Goal: Information Seeking & Learning: Learn about a topic

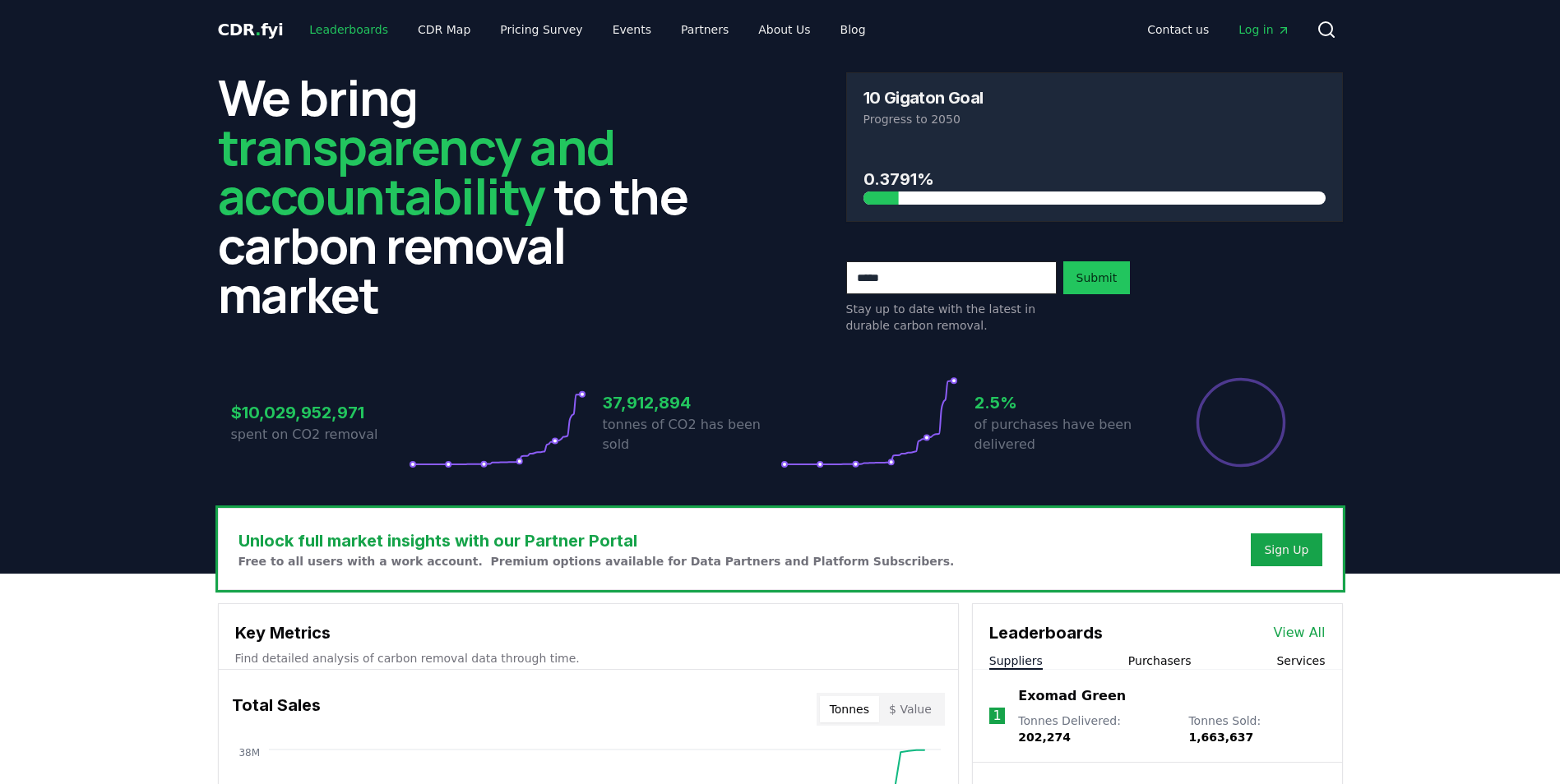
click at [342, 30] on link "Leaderboards" at bounding box center [349, 29] width 105 height 30
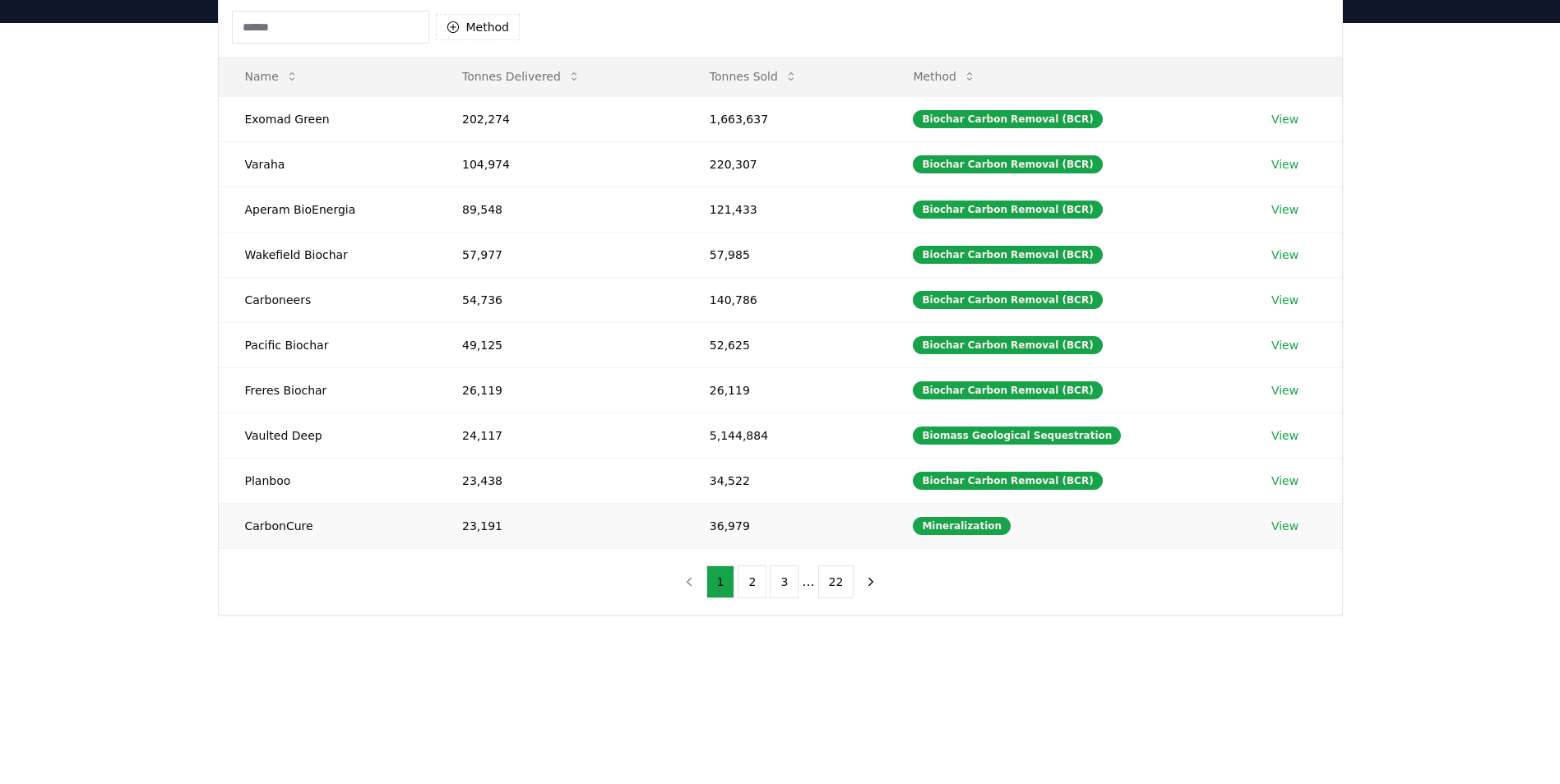
scroll to position [172, 0]
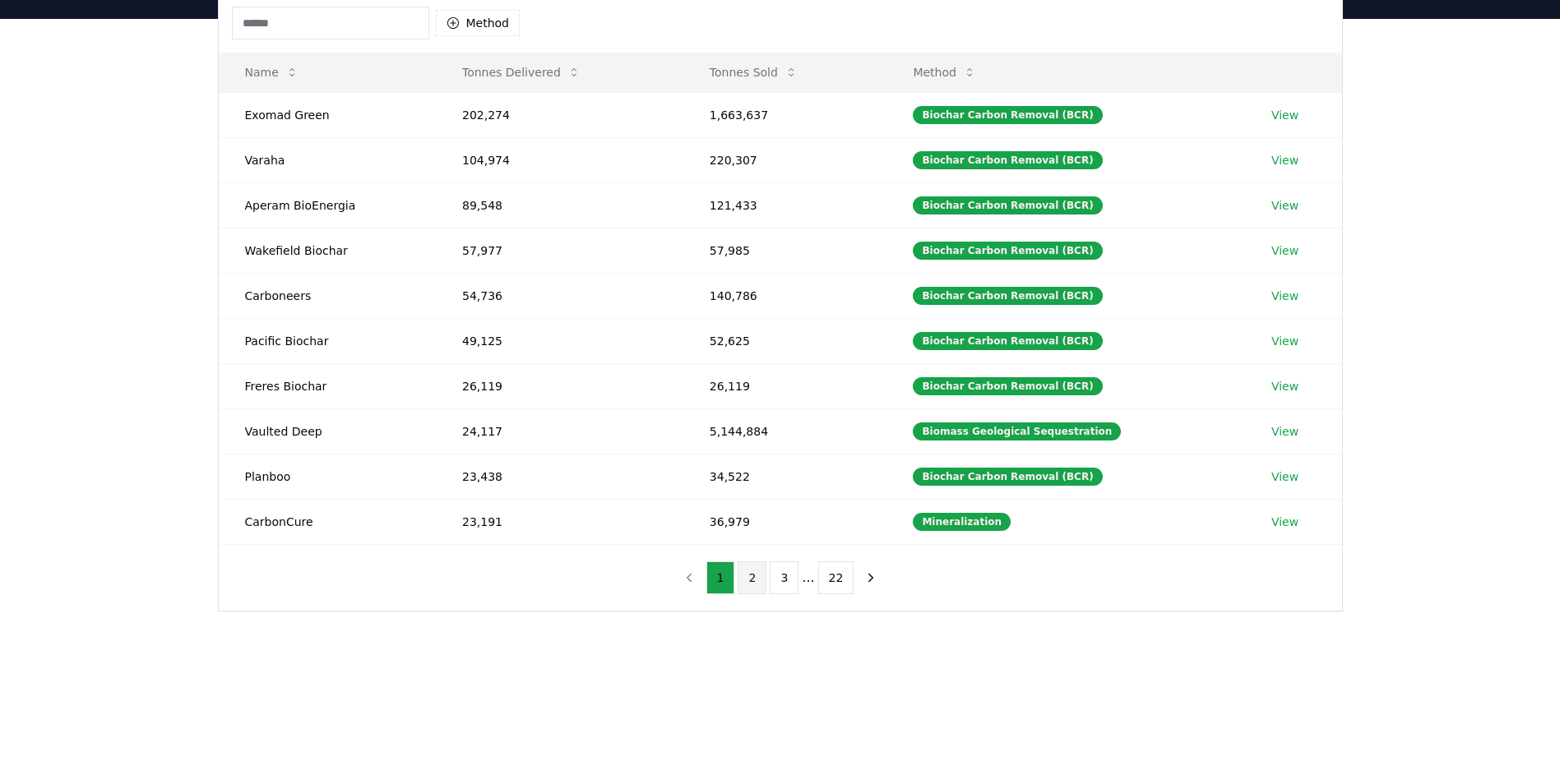
click at [758, 586] on button "2" at bounding box center [752, 578] width 29 height 33
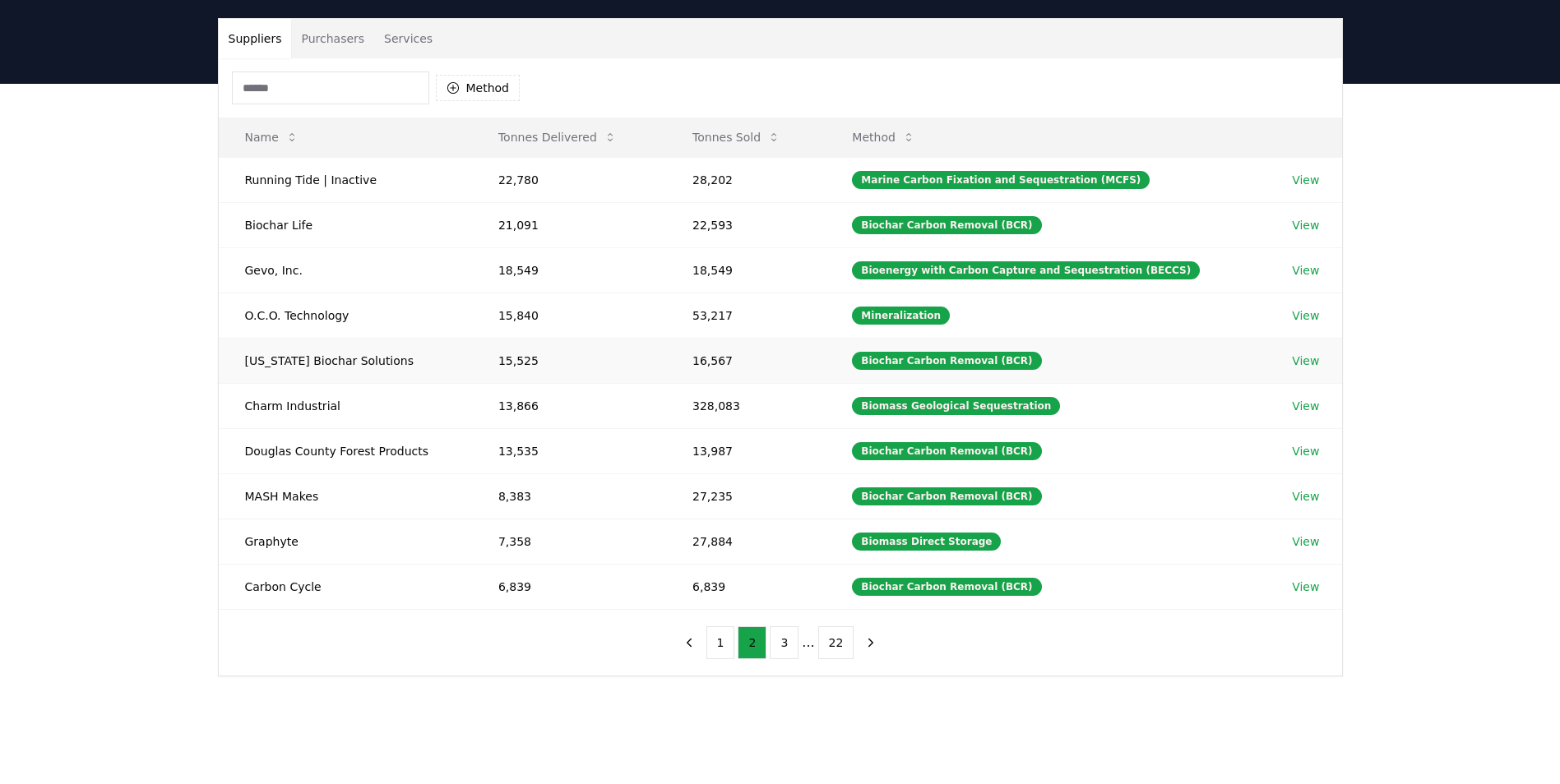
scroll to position [67, 0]
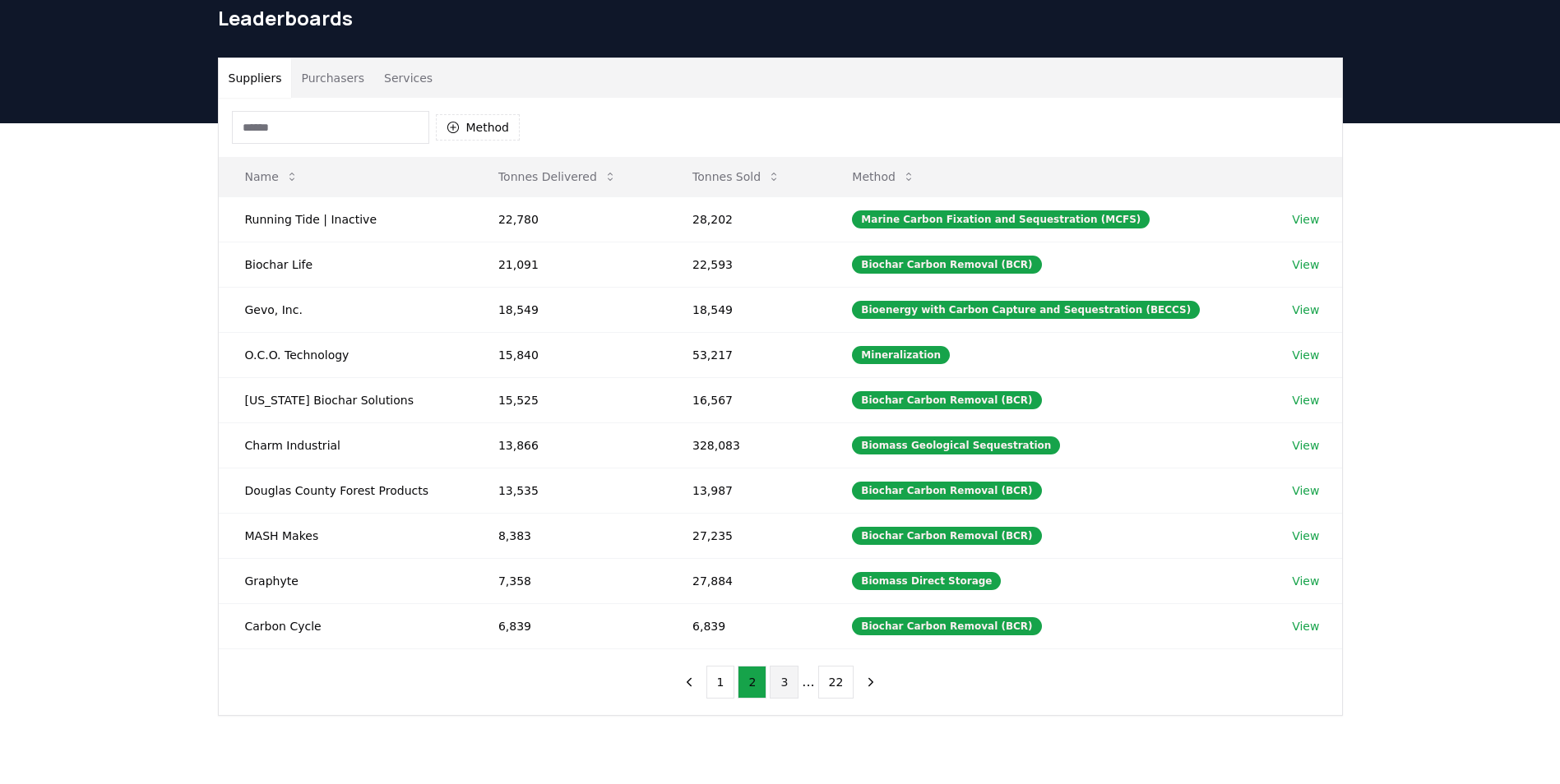
click at [792, 686] on button "3" at bounding box center [784, 683] width 29 height 33
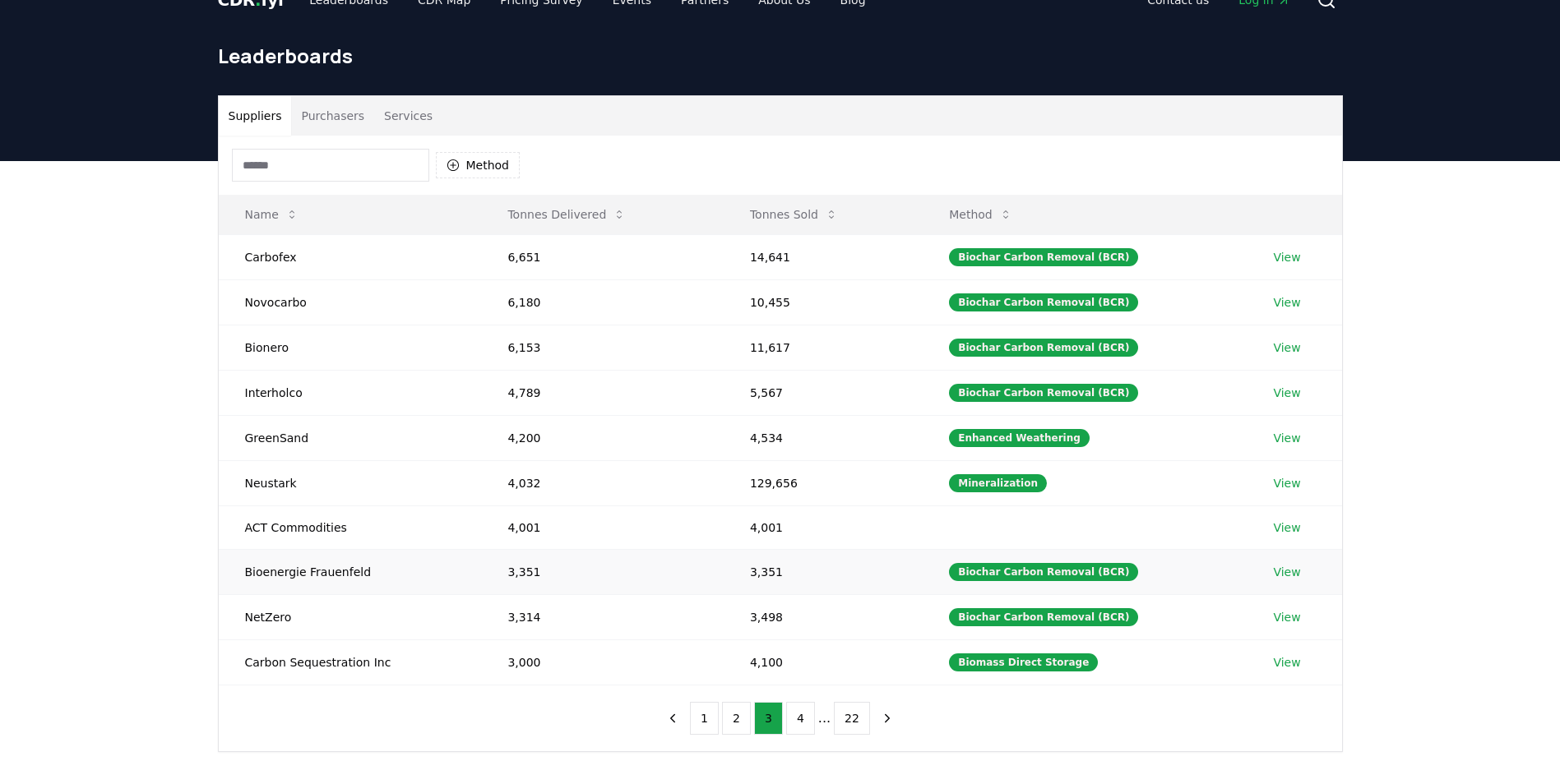
scroll to position [31, 0]
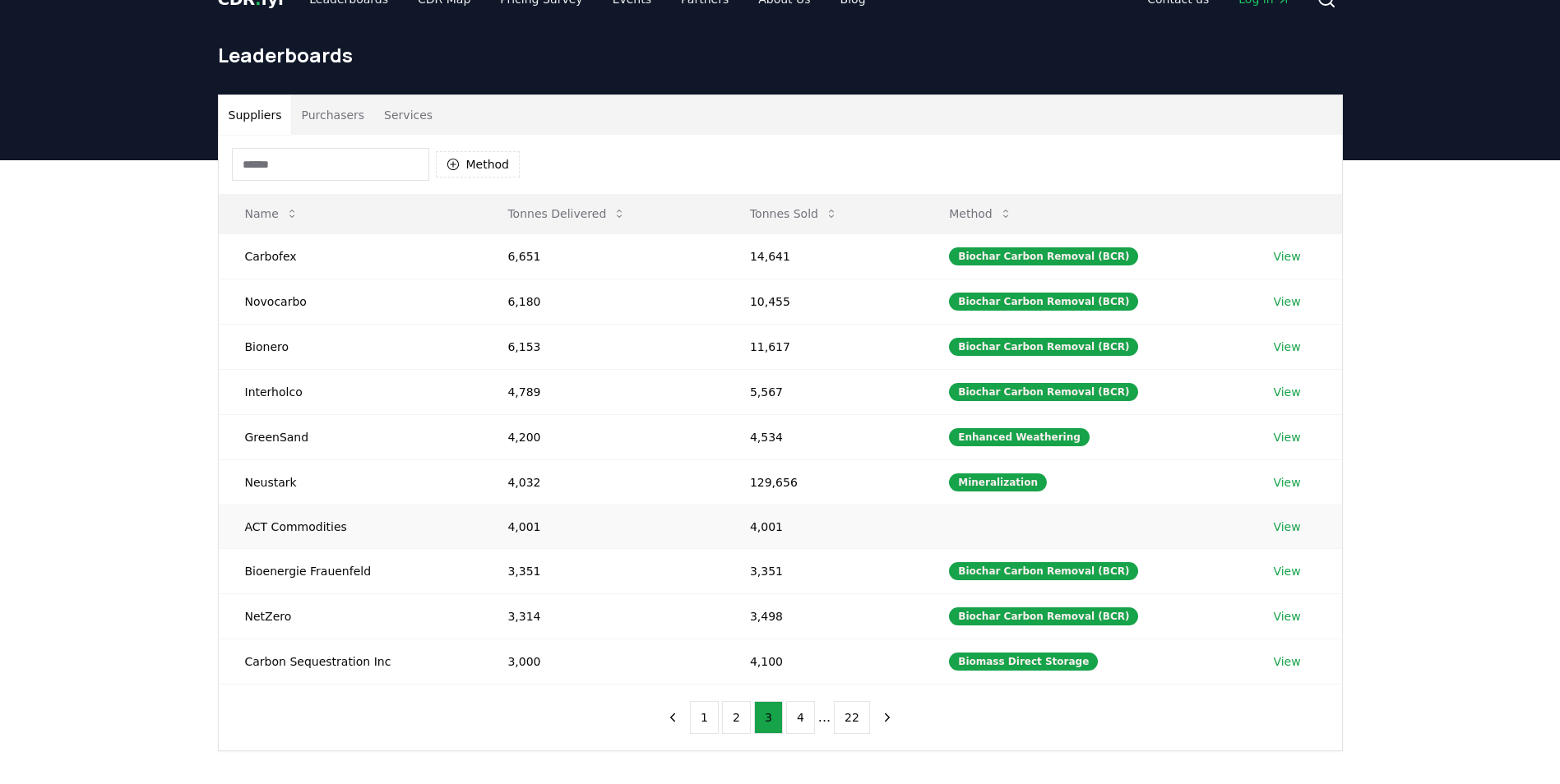
click at [764, 532] on td "4,001" at bounding box center [823, 527] width 199 height 43
drag, startPoint x: 764, startPoint y: 532, endPoint x: 751, endPoint y: 532, distance: 13.0
click at [751, 532] on td "4,001" at bounding box center [823, 527] width 199 height 43
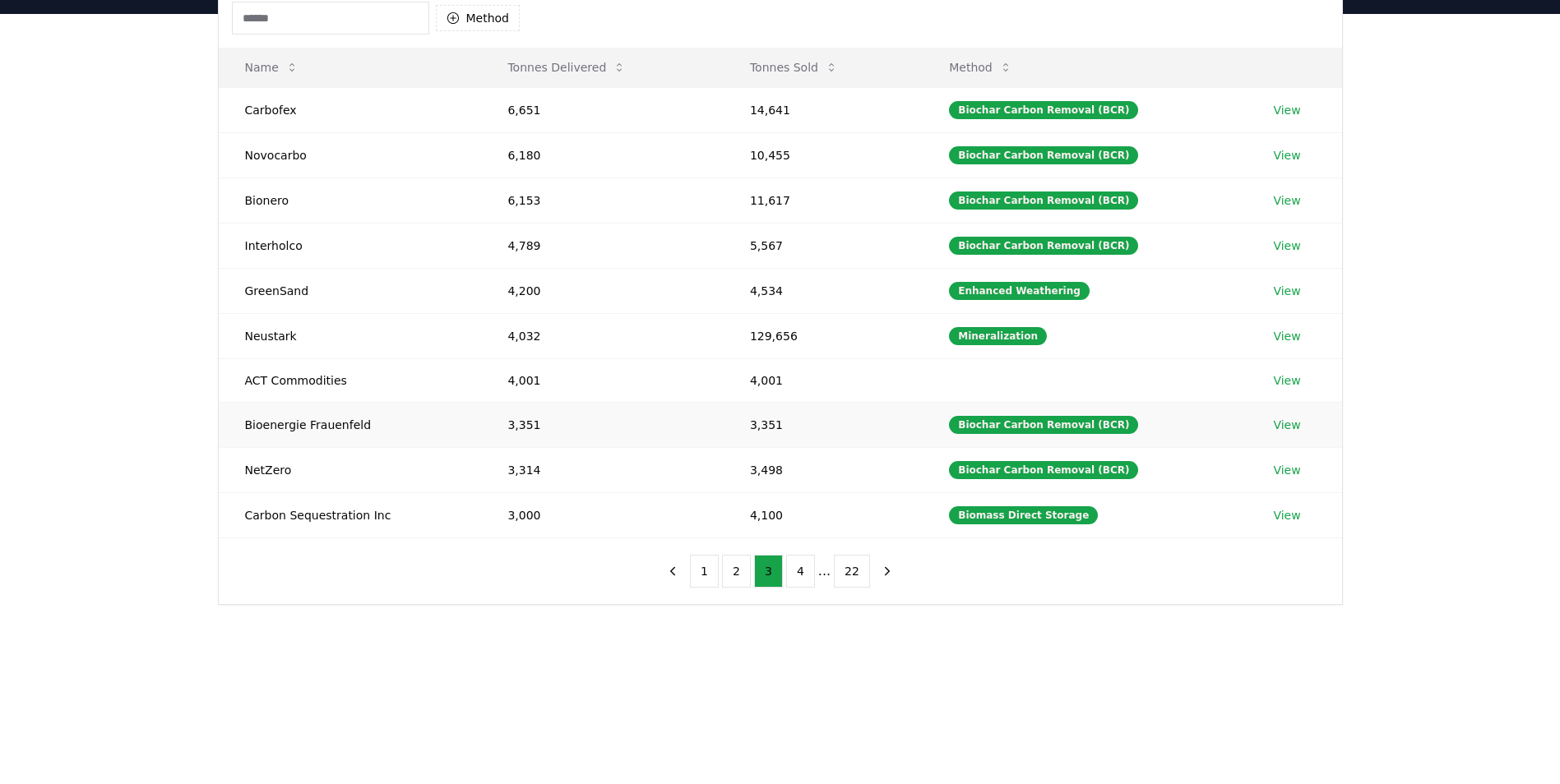
scroll to position [177, 0]
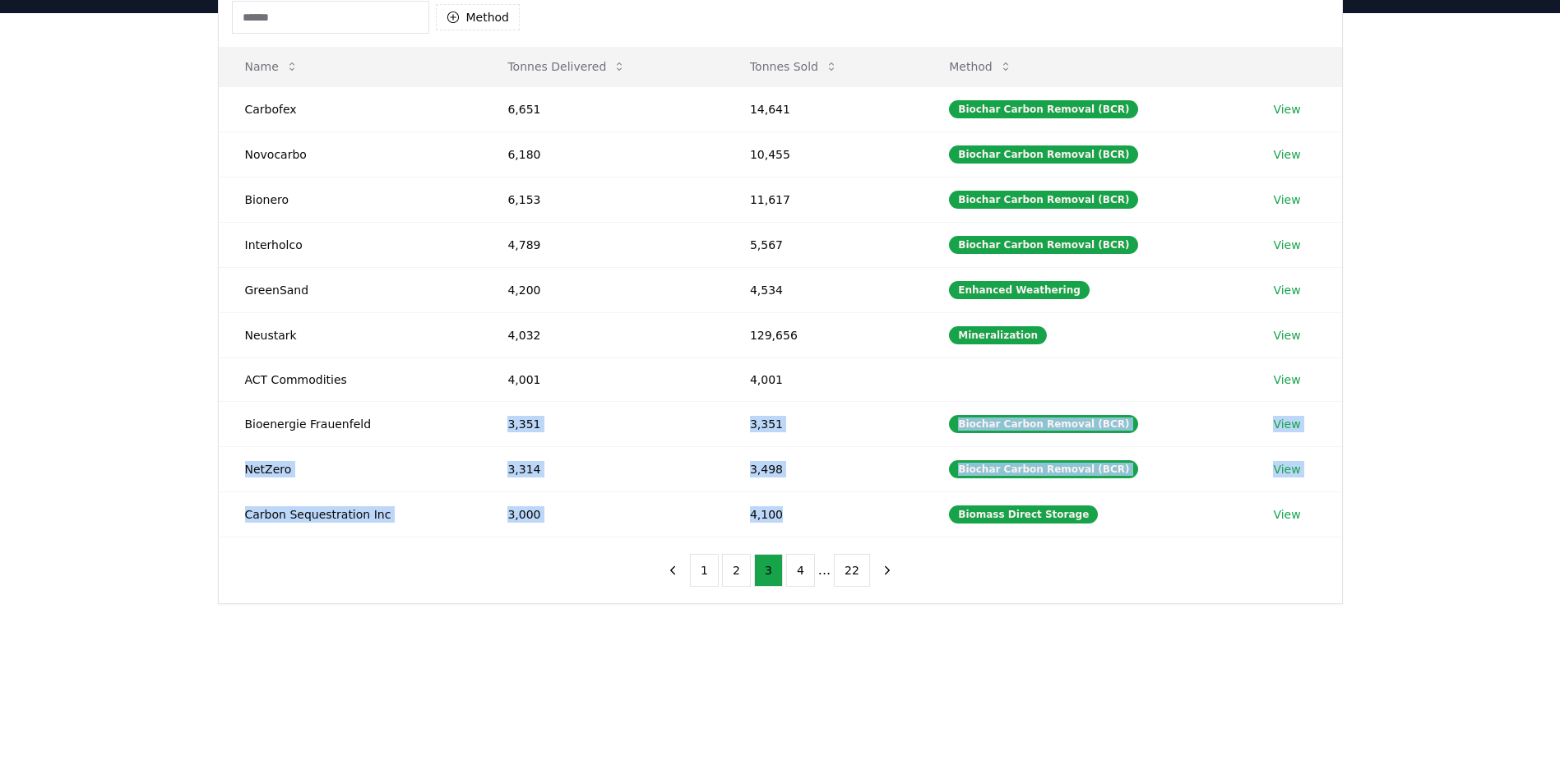
drag, startPoint x: 490, startPoint y: 430, endPoint x: 849, endPoint y: 537, distance: 374.6
click at [849, 537] on table "Name Tonnes Delivered Tonnes Sold Method Carbofex 6,651 14,641 Biochar Carbon R…" at bounding box center [780, 292] width 1124 height 491
drag, startPoint x: 849, startPoint y: 537, endPoint x: 806, endPoint y: 577, distance: 58.7
click at [806, 577] on button "4" at bounding box center [800, 570] width 29 height 33
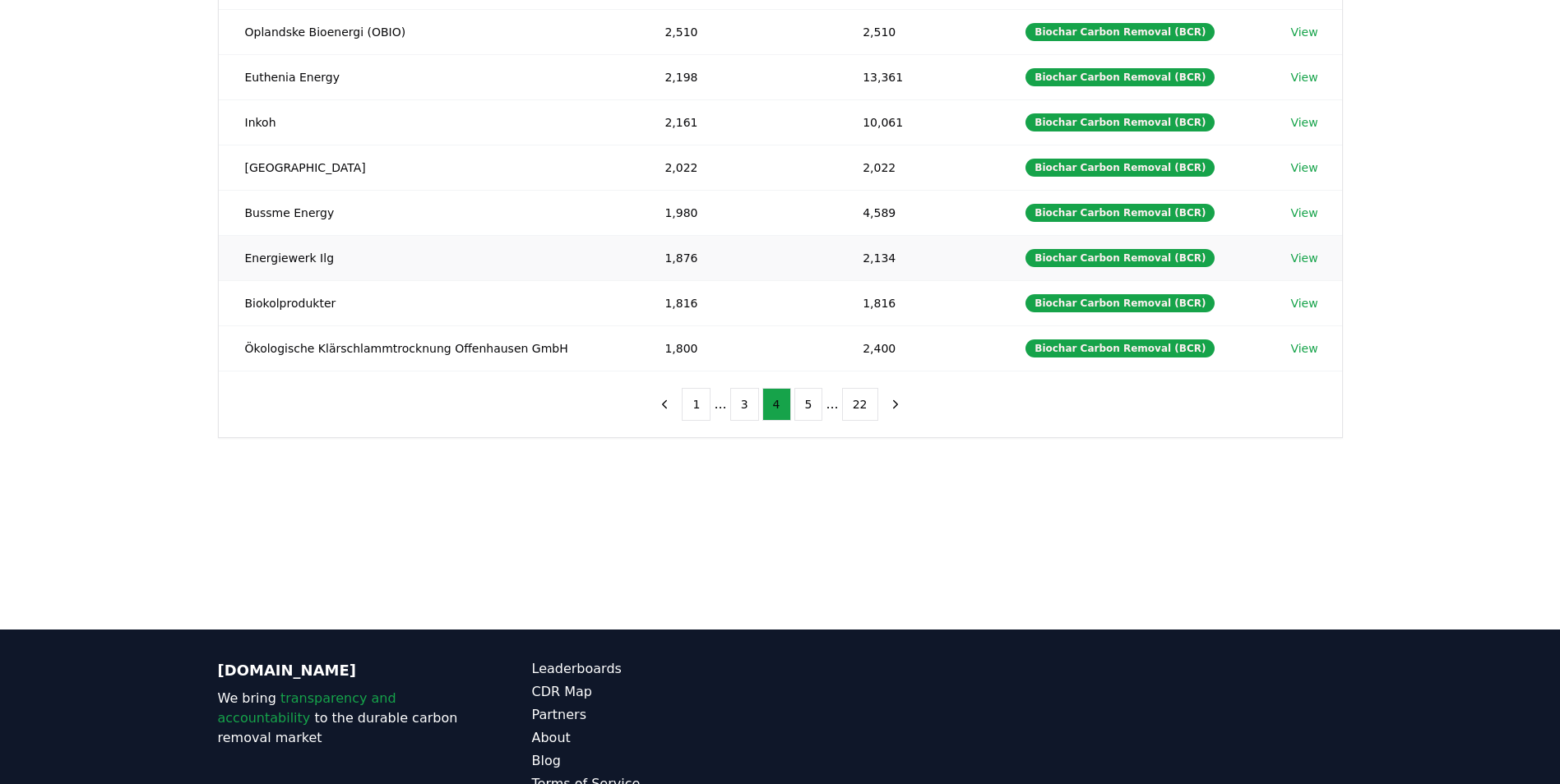
scroll to position [347, 0]
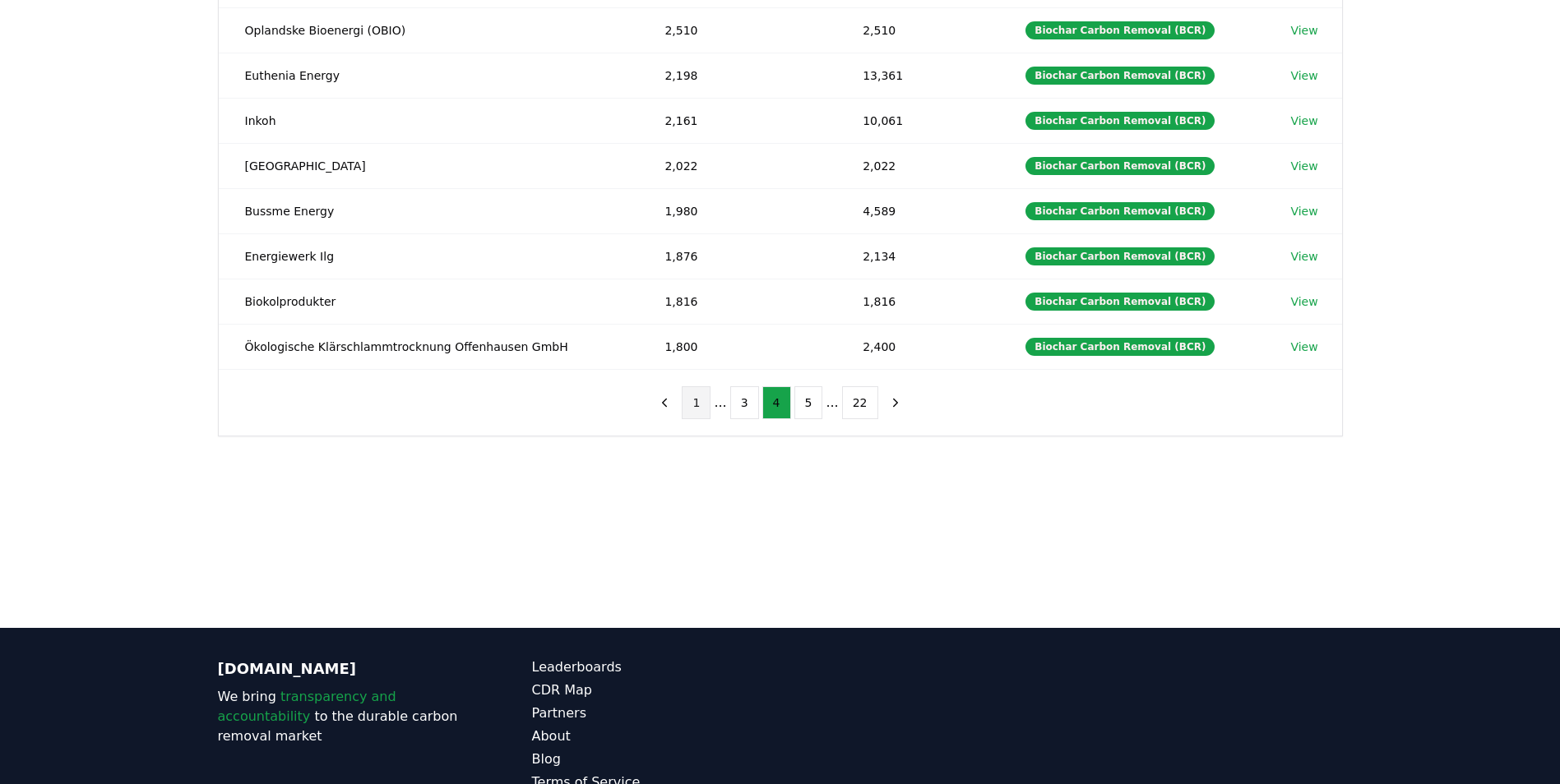
click at [694, 408] on button "1" at bounding box center [696, 403] width 29 height 33
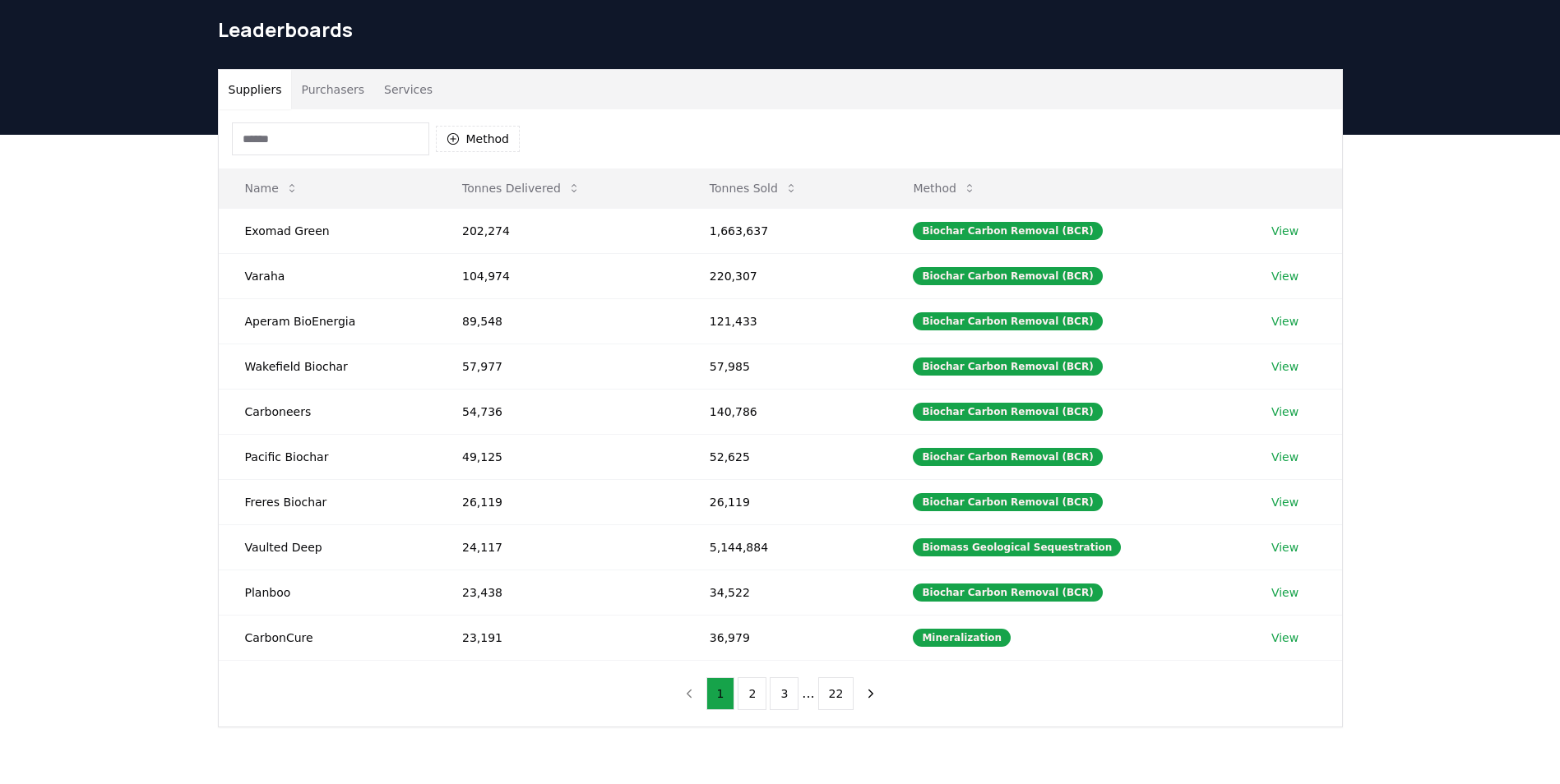
scroll to position [0, 0]
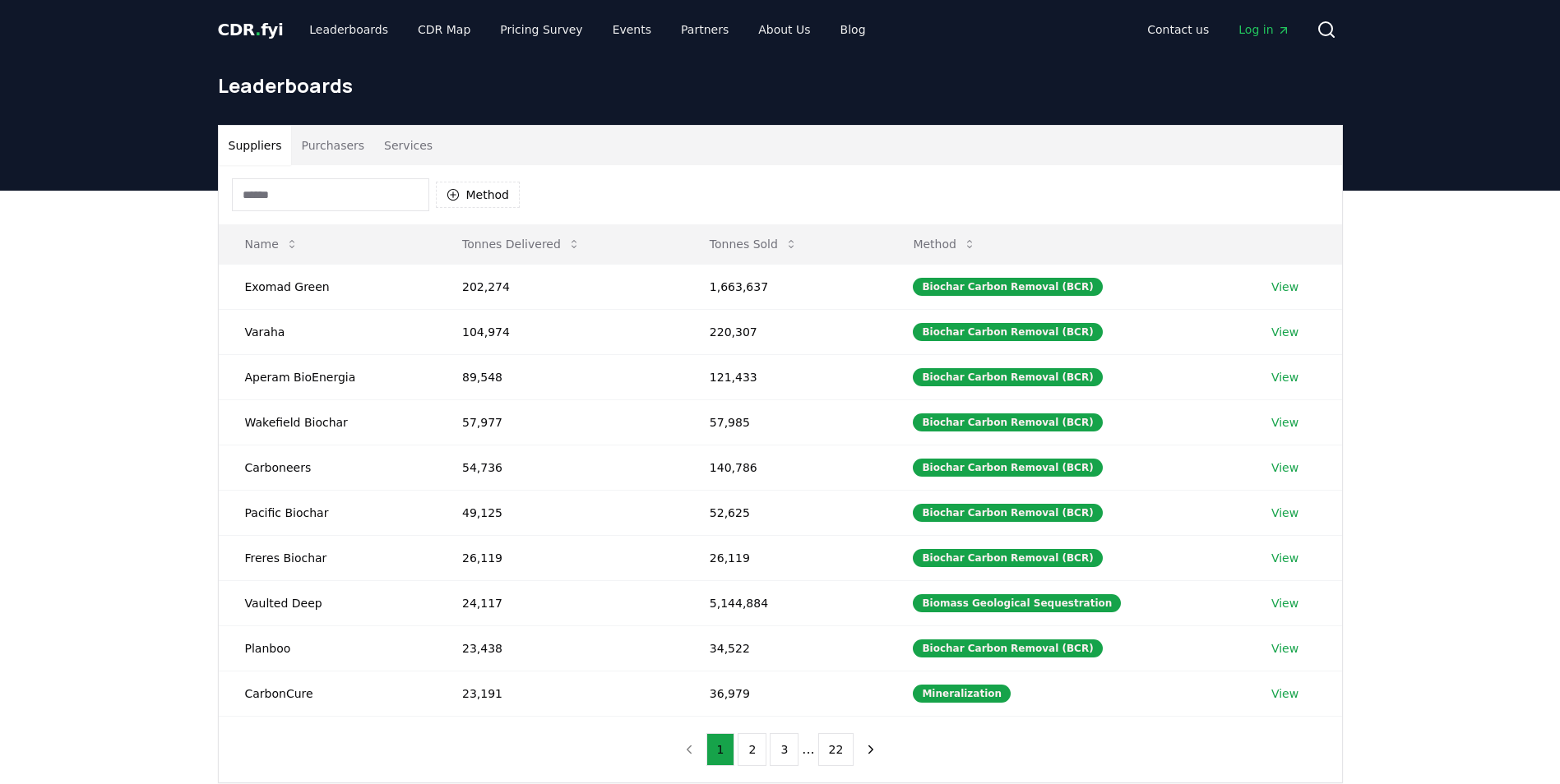
click at [344, 147] on button "Purchasers" at bounding box center [332, 146] width 83 height 40
